Goal: Check status: Check status

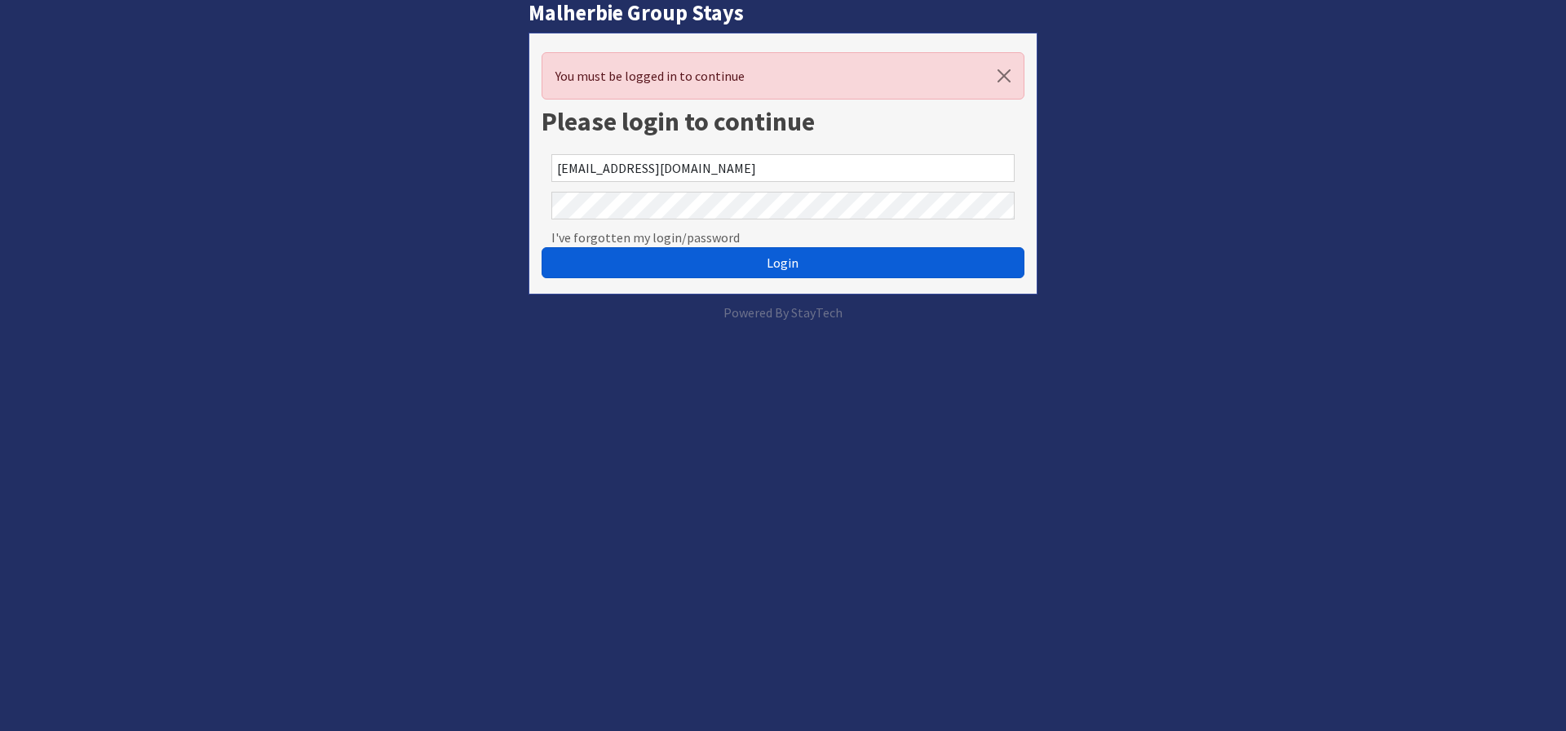
click at [776, 261] on span "Login" at bounding box center [783, 263] width 32 height 16
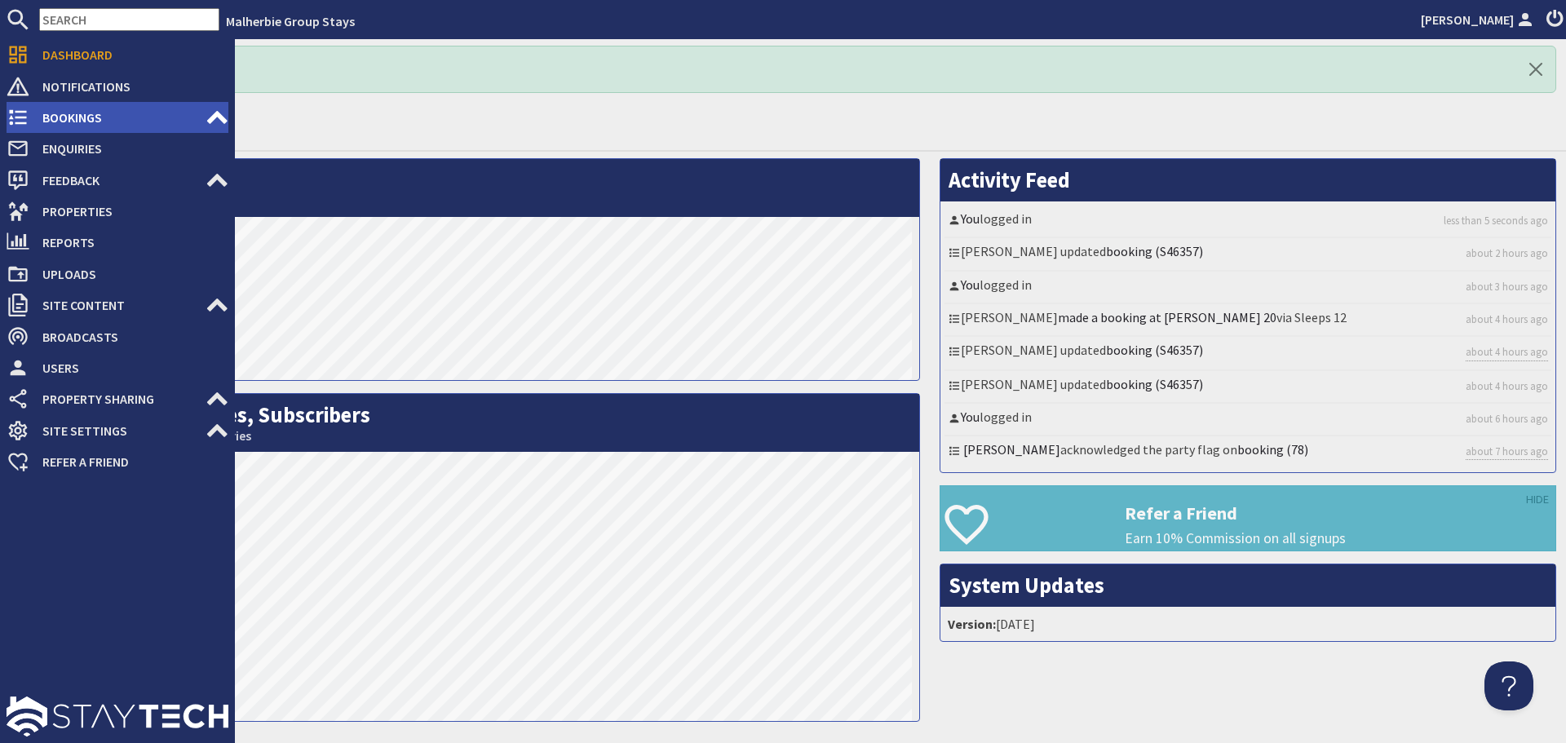
click at [55, 119] on span "Bookings" at bounding box center [117, 117] width 176 height 26
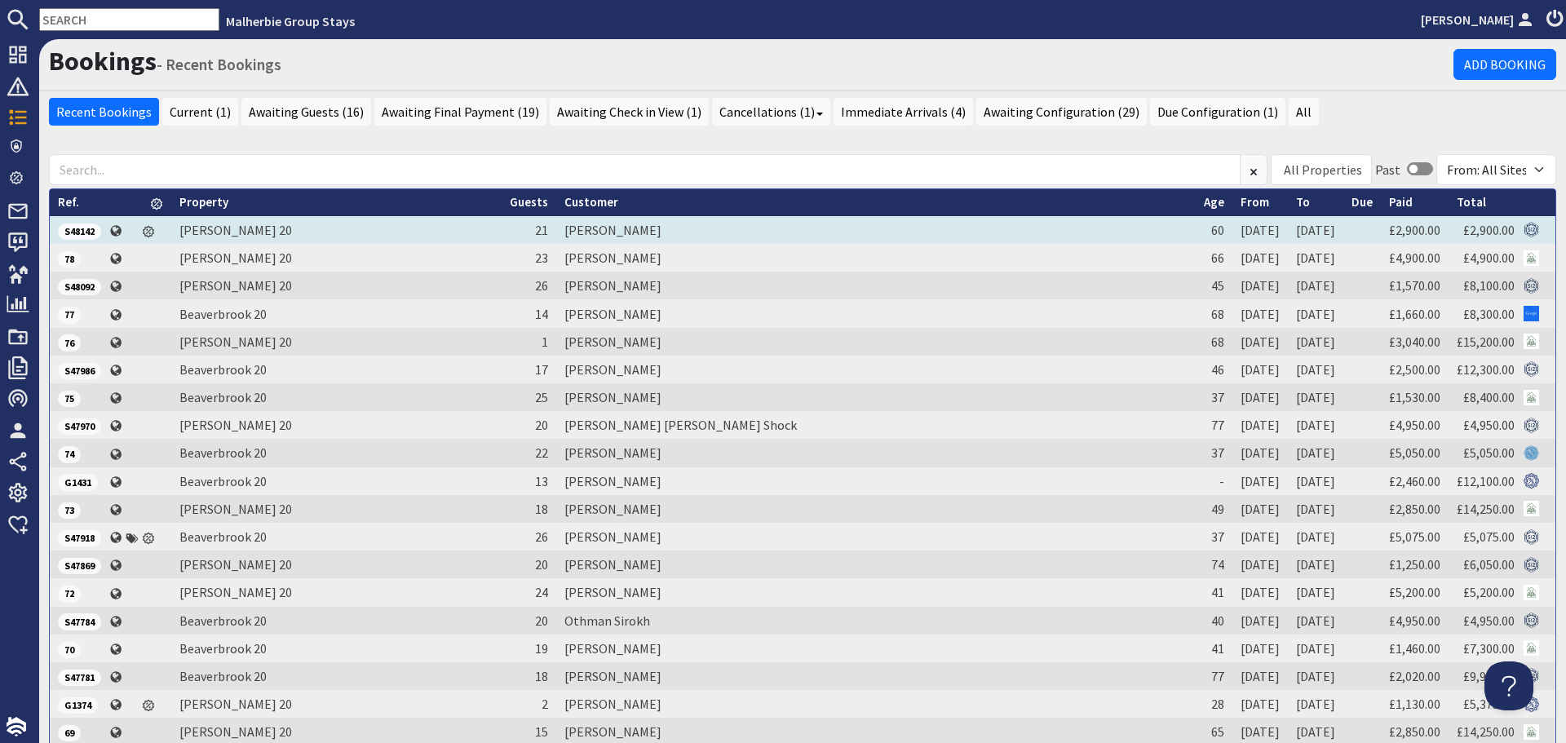
click at [81, 227] on span "S48142" at bounding box center [79, 232] width 43 height 16
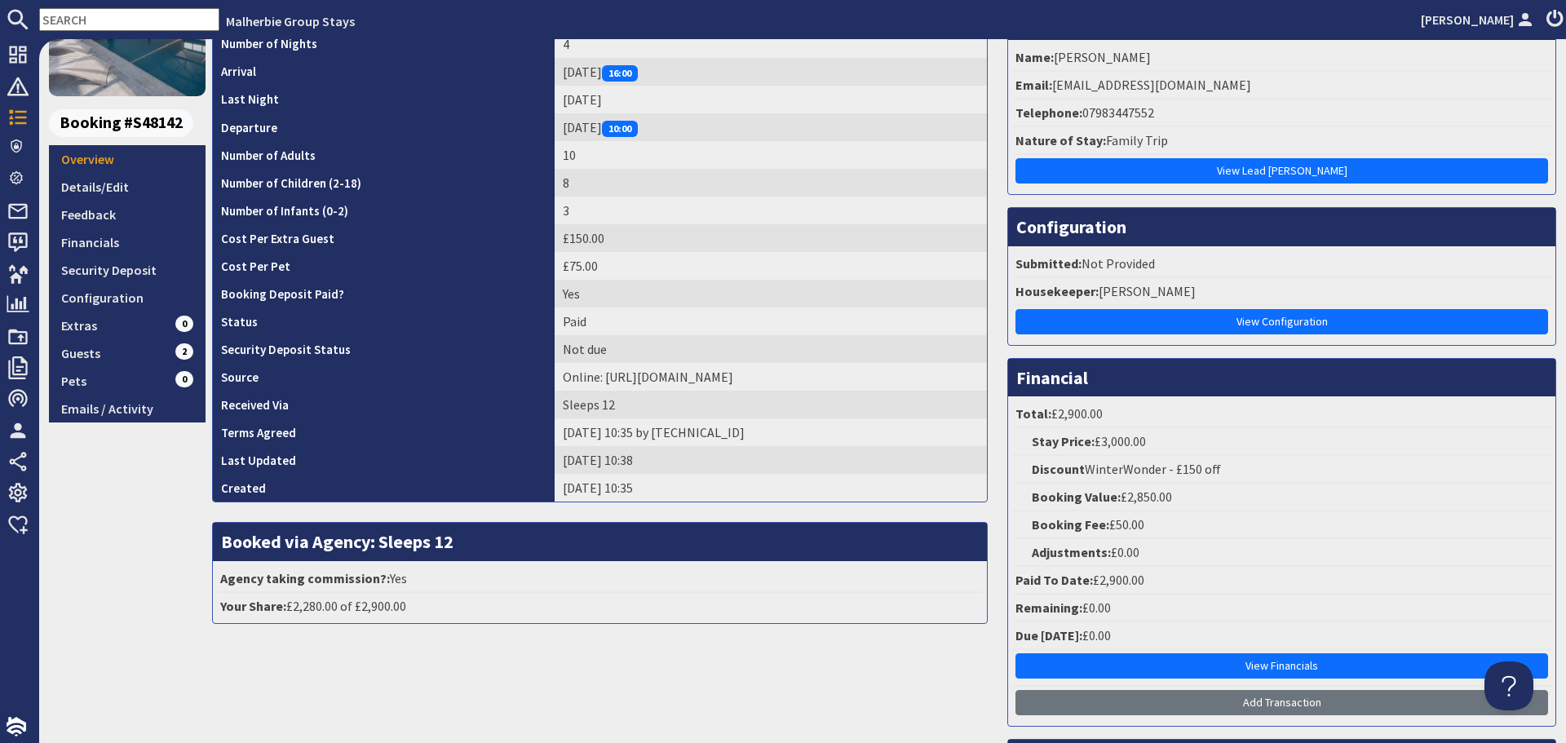
scroll to position [82, 0]
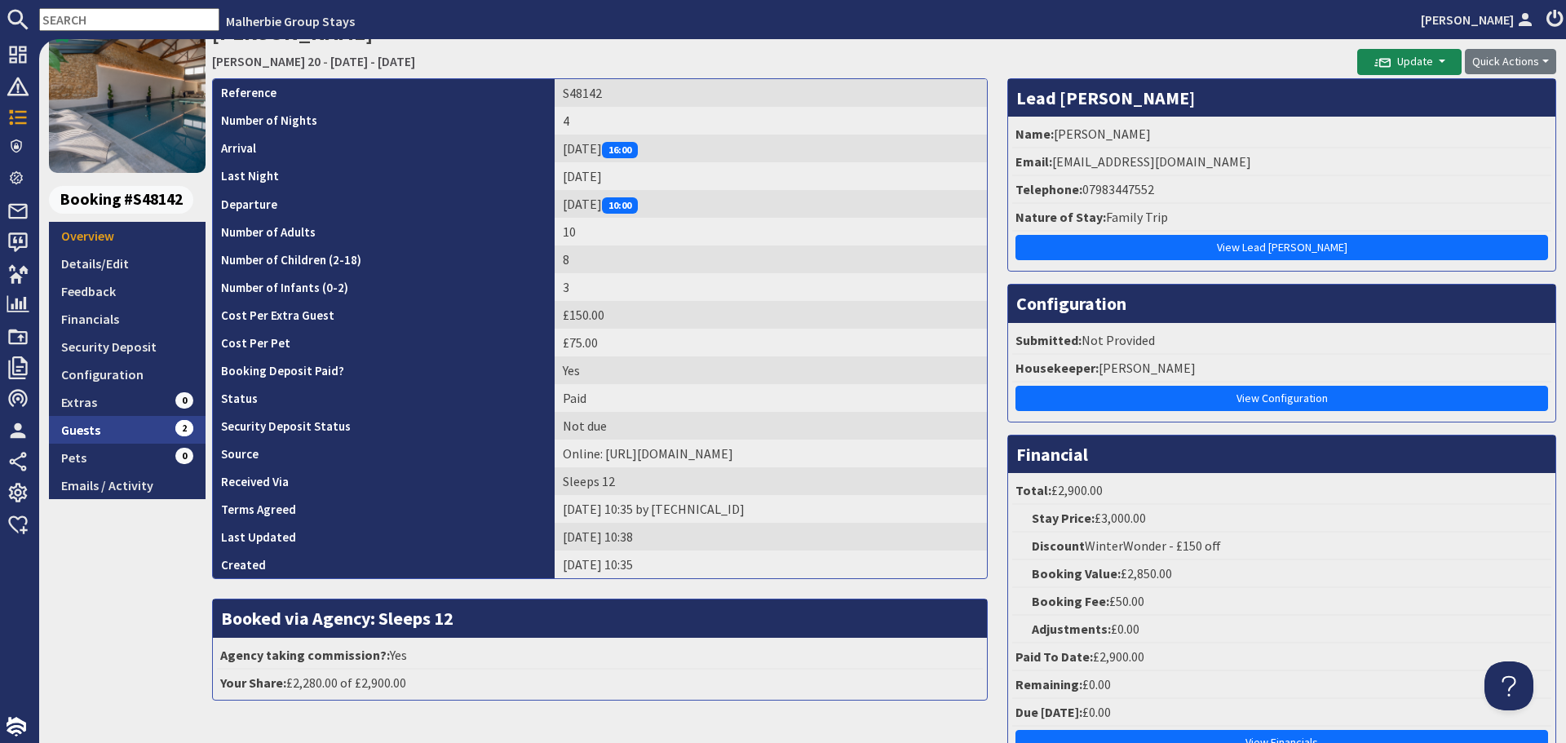
click at [86, 427] on link "Guests 2" at bounding box center [127, 430] width 157 height 28
